Goal: Task Accomplishment & Management: Complete application form

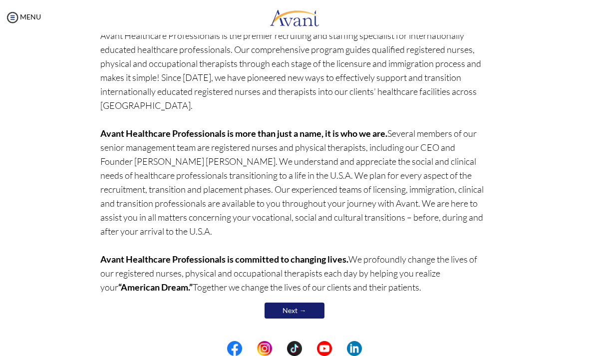
scroll to position [89, 0]
click at [301, 306] on link "Next →" at bounding box center [295, 311] width 60 height 16
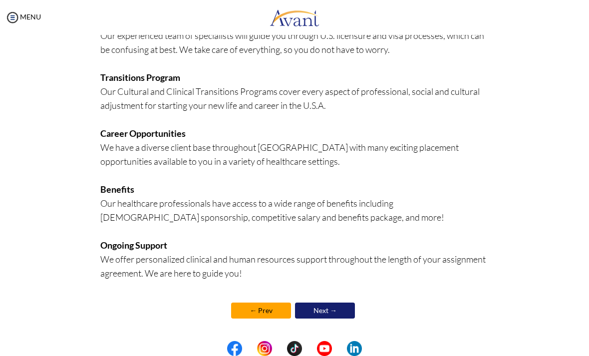
scroll to position [219, 0]
click at [341, 309] on link "Next →" at bounding box center [325, 311] width 60 height 16
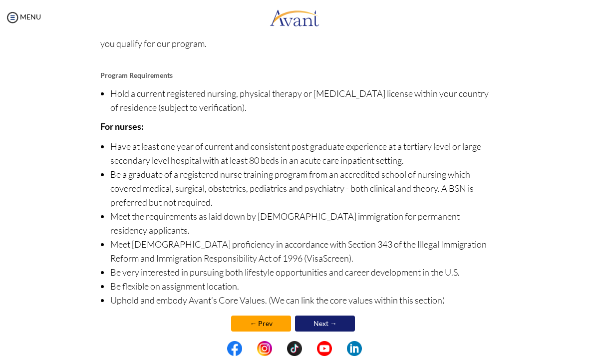
scroll to position [106, 0]
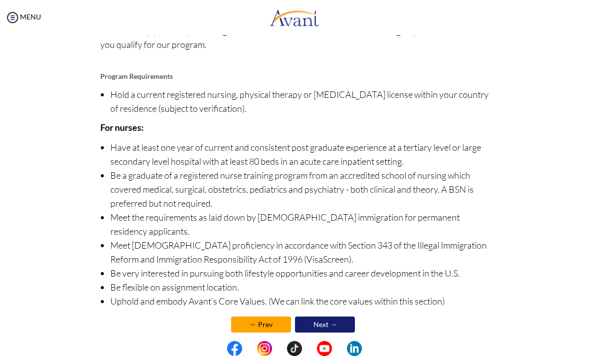
click at [338, 317] on link "Next →" at bounding box center [325, 325] width 60 height 16
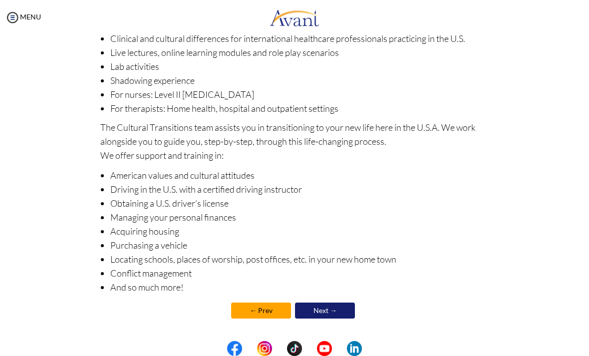
scroll to position [118, 0]
click at [194, 183] on li "Driving in the U.S. with a certified driving instructor" at bounding box center [299, 189] width 379 height 14
click at [292, 117] on div "Clinical & Cultural Transitions Program We offer Clinical Transitions Programs …" at bounding box center [294, 134] width 389 height 395
click at [341, 307] on link "Next →" at bounding box center [325, 311] width 60 height 16
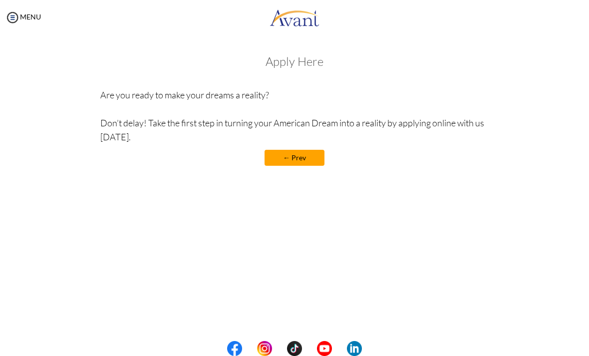
click at [294, 65] on h3 "Apply Here" at bounding box center [294, 61] width 389 height 13
click at [307, 61] on h3 "Apply Here" at bounding box center [294, 61] width 389 height 13
click at [303, 19] on img at bounding box center [295, 17] width 50 height 30
click at [310, 153] on link "← Prev" at bounding box center [295, 158] width 60 height 16
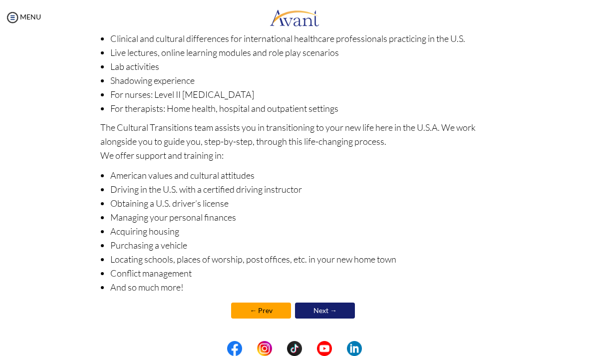
click at [323, 314] on link "Next →" at bounding box center [325, 311] width 60 height 16
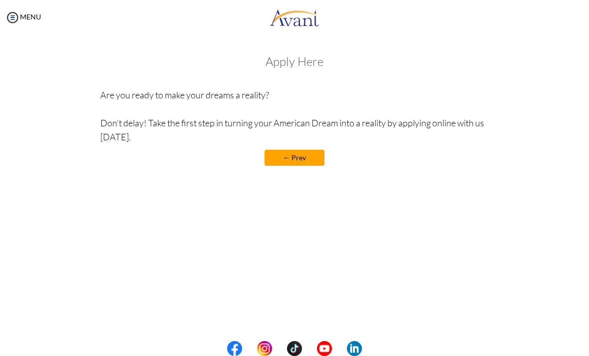
click at [300, 62] on h3 "Apply Here" at bounding box center [294, 61] width 389 height 13
click at [278, 61] on h3 "Apply Here" at bounding box center [294, 61] width 389 height 13
click at [274, 63] on h3 "Apply Here" at bounding box center [294, 61] width 389 height 13
click at [298, 63] on h3 "Apply Here" at bounding box center [294, 61] width 389 height 13
click at [308, 65] on h3 "Apply Here" at bounding box center [294, 61] width 389 height 13
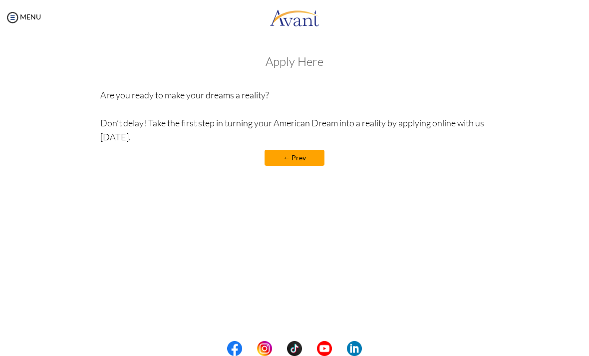
click at [300, 55] on h3 "Apply Here" at bounding box center [294, 61] width 389 height 13
click at [309, 65] on h3 "Apply Here" at bounding box center [294, 61] width 389 height 13
click at [324, 58] on h3 "Apply Here" at bounding box center [294, 61] width 389 height 13
click at [330, 222] on div "Welcome! Who we are Avant Healthcare Professionals is the premier recruiting an…" at bounding box center [295, 135] width 570 height 181
click at [315, 211] on div "Welcome! Who we are Avant Healthcare Professionals is the premier recruiting an…" at bounding box center [295, 135] width 570 height 181
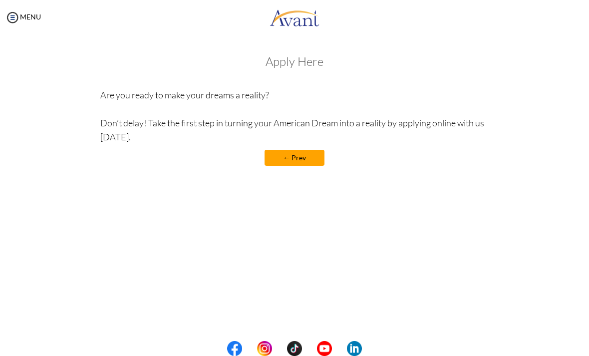
click at [278, 194] on div "Welcome! Who we are Avant Healthcare Professionals is the premier recruiting an…" at bounding box center [295, 135] width 570 height 181
click at [247, 85] on div "Apply Here Are you ready to make your dreams a reality? Don’t delay! Take the f…" at bounding box center [294, 115] width 389 height 121
click at [298, 85] on div "Apply Here Are you ready to make your dreams a reality? Don’t delay! Take the f…" at bounding box center [294, 115] width 389 height 121
click at [301, 45] on div "Welcome! Who we are Avant Healthcare Professionals is the premier recruiting an…" at bounding box center [295, 110] width 404 height 131
click at [13, 21] on img at bounding box center [12, 17] width 15 height 15
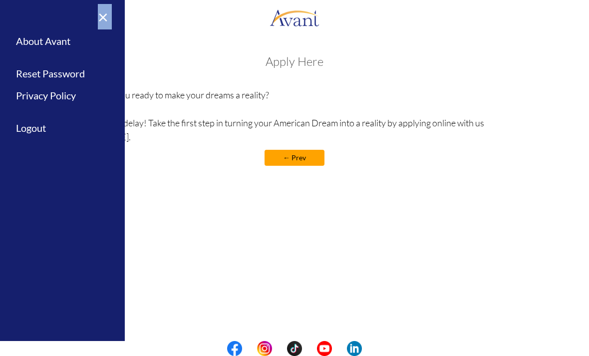
click at [203, 167] on div "Apply Here Are you ready to make your dreams a reality? Don’t delay! Take the f…" at bounding box center [294, 115] width 389 height 121
click at [295, 72] on div "Apply Here Are you ready to make your dreams a reality? Don’t delay! Take the f…" at bounding box center [294, 115] width 389 height 121
click at [112, 17] on link "×" at bounding box center [97, 16] width 30 height 33
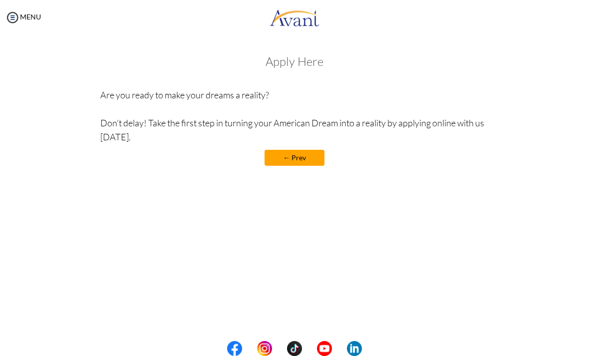
click at [19, 16] on img at bounding box center [12, 17] width 15 height 15
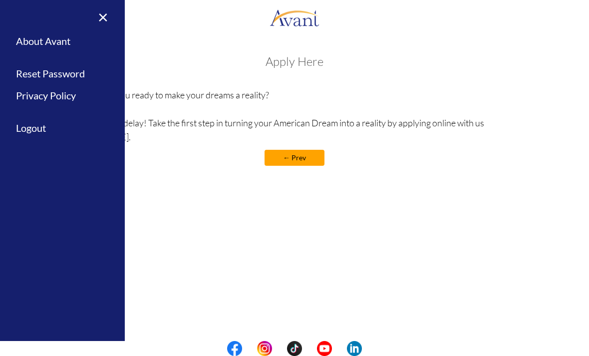
click at [231, 96] on p "Are you ready to make your dreams a reality? Don’t delay! Take the first step i…" at bounding box center [294, 116] width 389 height 56
click at [340, 92] on p "Are you ready to make your dreams a reality? Don’t delay! Take the first step i…" at bounding box center [294, 116] width 389 height 56
click at [296, 65] on h3 "Apply Here" at bounding box center [294, 61] width 389 height 13
click at [208, 57] on h3 "Apply Here" at bounding box center [294, 61] width 389 height 13
click at [102, 20] on link "×" at bounding box center [97, 16] width 30 height 33
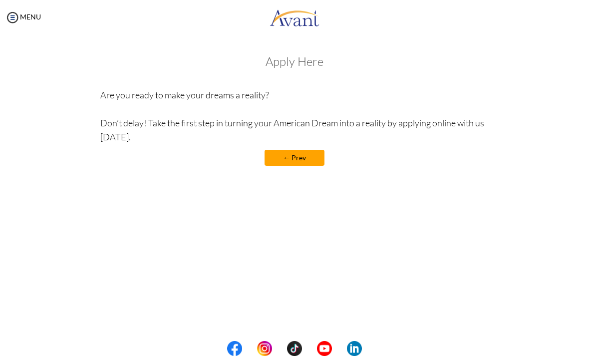
click at [182, 84] on div "Apply Here Are you ready to make your dreams a reality? Don’t delay! Take the f…" at bounding box center [294, 115] width 389 height 121
click at [302, 68] on h3 "Apply Here" at bounding box center [294, 61] width 389 height 13
click at [310, 77] on div "Apply Here Are you ready to make your dreams a reality? Don’t delay! Take the f…" at bounding box center [294, 115] width 389 height 121
click at [304, 122] on p "Are you ready to make your dreams a reality? Don’t delay! Take the first step i…" at bounding box center [294, 116] width 389 height 56
click at [335, 133] on p "Are you ready to make your dreams a reality? Don’t delay! Take the first step i…" at bounding box center [294, 116] width 389 height 56
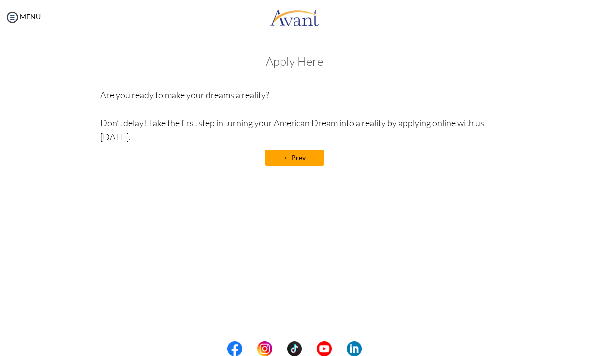
click at [415, 123] on p "Are you ready to make your dreams a reality? Don’t delay! Take the first step i…" at bounding box center [294, 116] width 389 height 56
click at [284, 64] on h3 "Apply Here" at bounding box center [294, 61] width 389 height 13
click at [496, 251] on div "My Status What is the next step? We would like you to watch the introductory vi…" at bounding box center [294, 213] width 589 height 356
click at [492, 220] on div "Welcome! Who we are Avant Healthcare Professionals is the premier recruiting an…" at bounding box center [295, 135] width 570 height 181
click at [427, 168] on div "Apply Here Are you ready to make your dreams a reality? Don’t delay! Take the f…" at bounding box center [294, 115] width 389 height 121
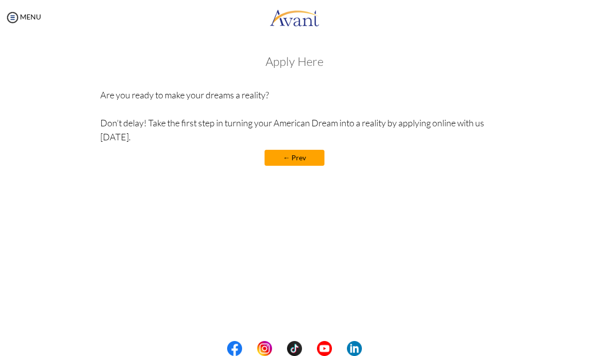
click at [11, 14] on img at bounding box center [12, 17] width 15 height 15
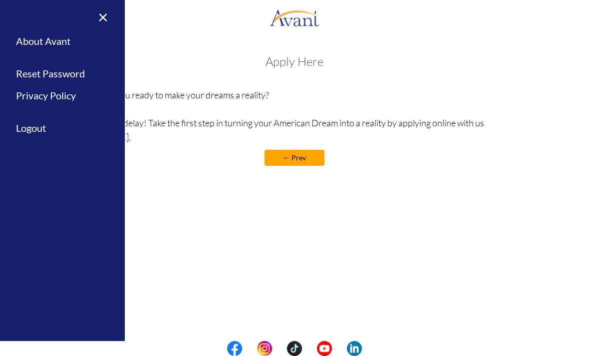
click at [61, 40] on link "About Avant" at bounding box center [62, 41] width 125 height 22
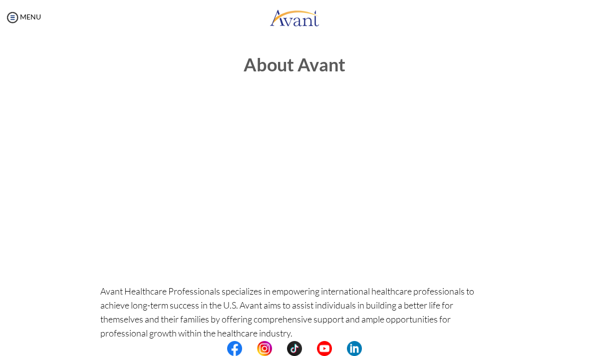
scroll to position [0, 0]
click at [17, 20] on img at bounding box center [12, 17] width 15 height 15
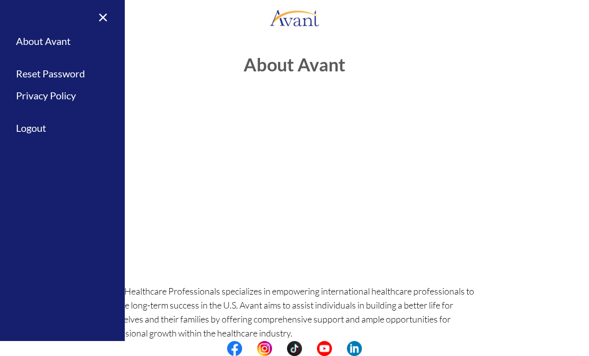
click at [110, 12] on link "×" at bounding box center [97, 16] width 30 height 33
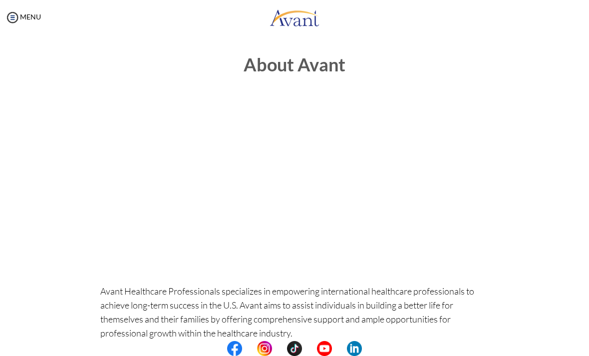
click at [306, 13] on img at bounding box center [295, 17] width 50 height 30
click at [299, 17] on img at bounding box center [295, 17] width 50 height 30
click at [293, 22] on img at bounding box center [295, 17] width 50 height 30
click at [5, 13] on img at bounding box center [12, 17] width 15 height 15
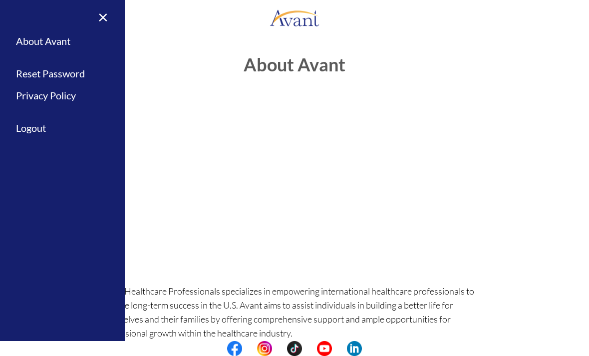
click at [70, 98] on link "Privacy Policy" at bounding box center [62, 95] width 125 height 22
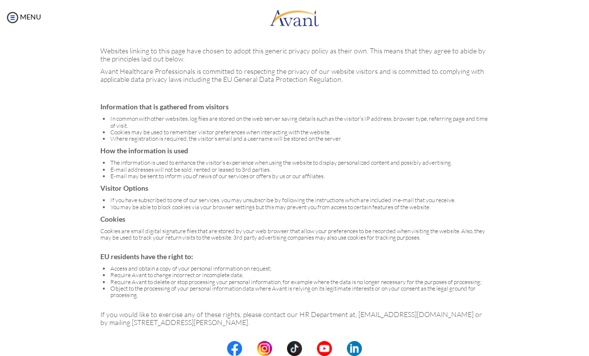
click at [12, 13] on img at bounding box center [12, 17] width 15 height 15
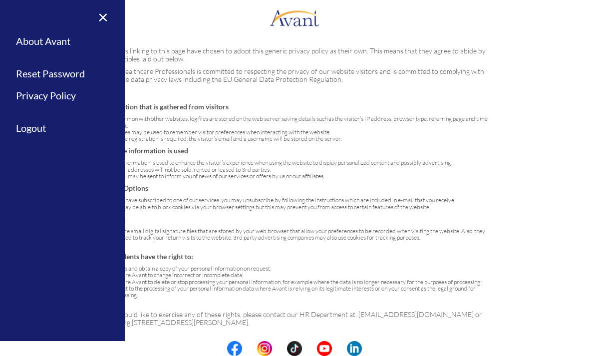
scroll to position [44, 0]
click at [112, 21] on link "×" at bounding box center [97, 16] width 30 height 33
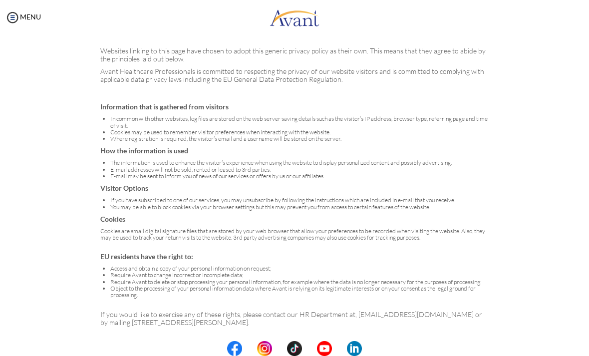
click at [302, 18] on img at bounding box center [295, 17] width 50 height 30
click at [302, 17] on img at bounding box center [295, 17] width 50 height 30
